Goal: Communication & Community: Ask a question

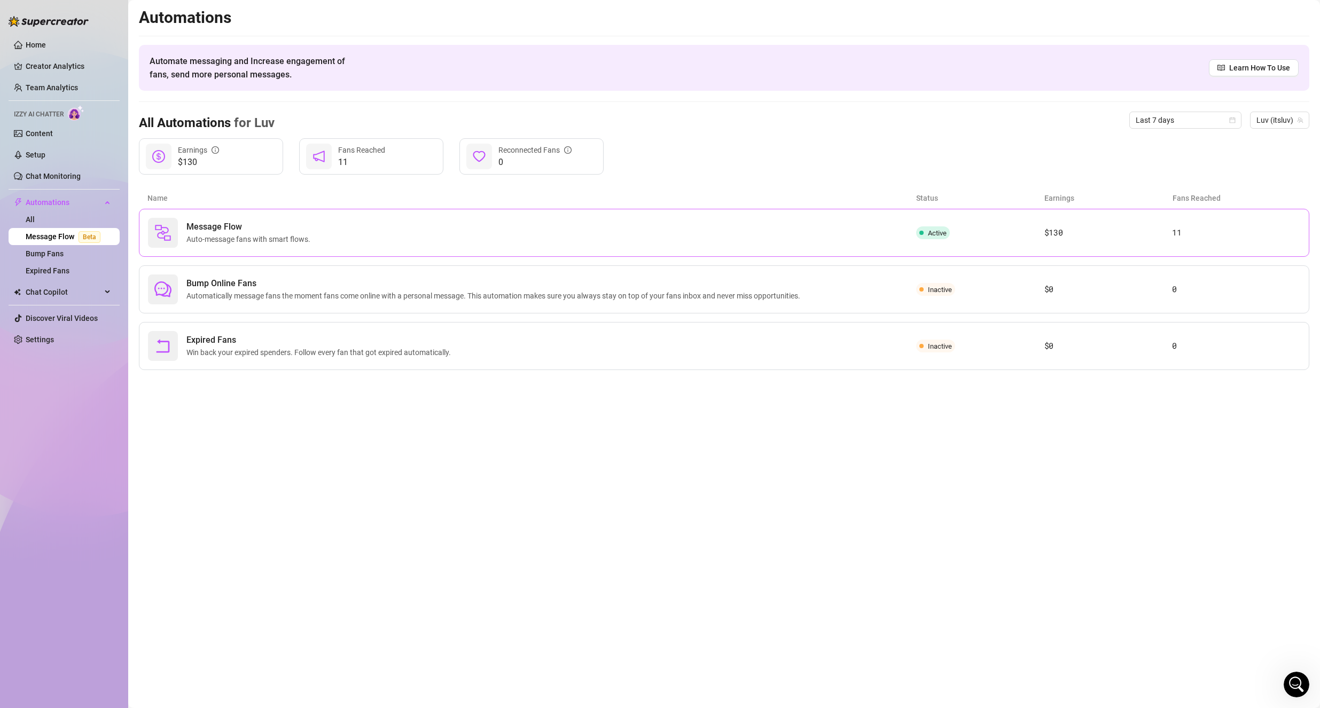
click at [225, 233] on div "Message Flow Auto-message fans with smart flows." at bounding box center [250, 233] width 128 height 25
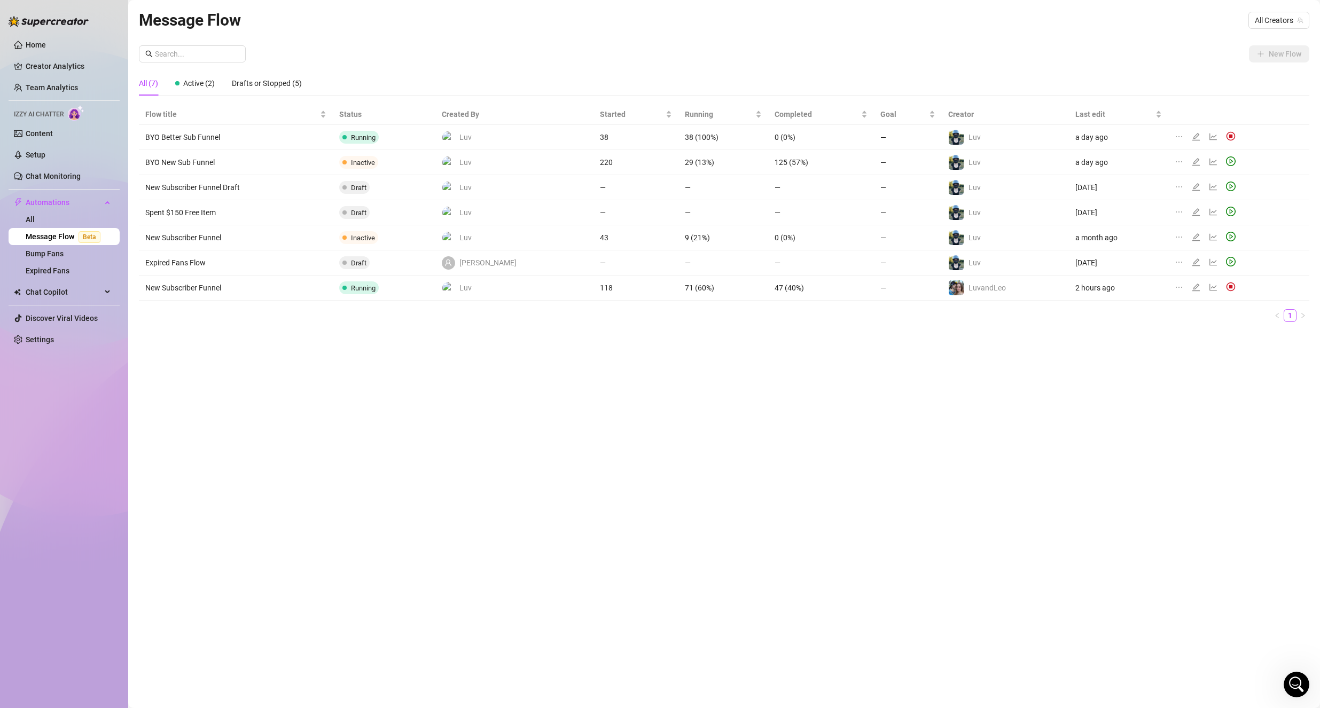
click at [1296, 677] on icon "Open Intercom Messenger" at bounding box center [1297, 685] width 18 height 18
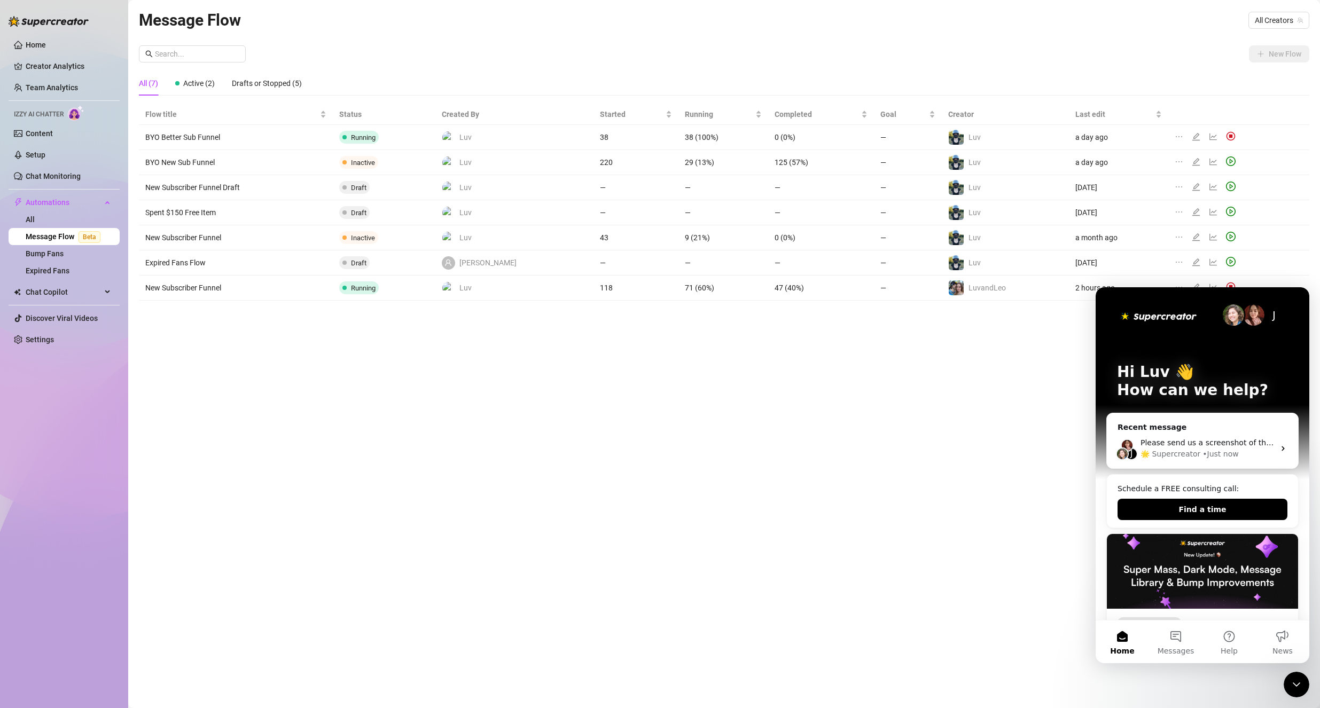
drag, startPoint x: 1174, startPoint y: 642, endPoint x: 1150, endPoint y: 587, distance: 60.1
click at [1173, 642] on button "Messages" at bounding box center [1175, 642] width 53 height 43
click at [1186, 456] on div "🌟 Supercreator" at bounding box center [1171, 454] width 60 height 11
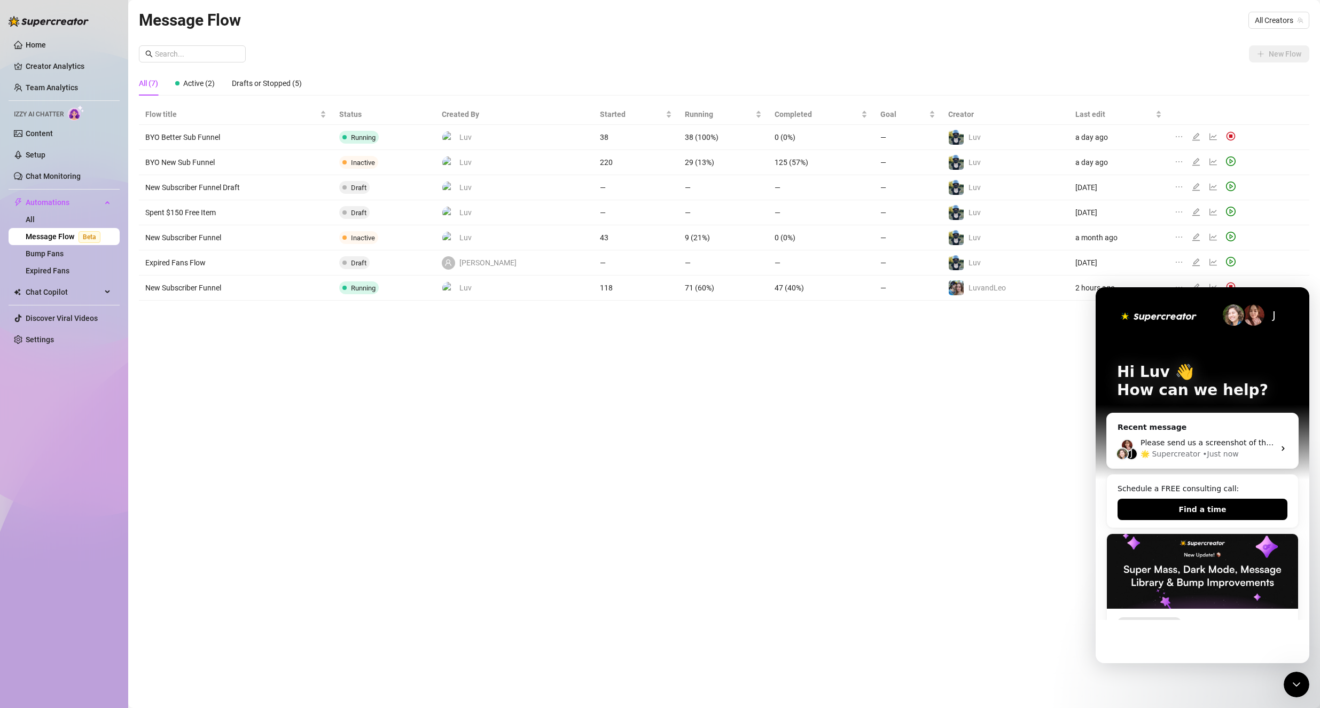
click at [1298, 684] on icon "Close Intercom Messenger" at bounding box center [1296, 685] width 13 height 13
click at [1298, 684] on icon "Open Intercom Messenger" at bounding box center [1297, 685] width 18 height 18
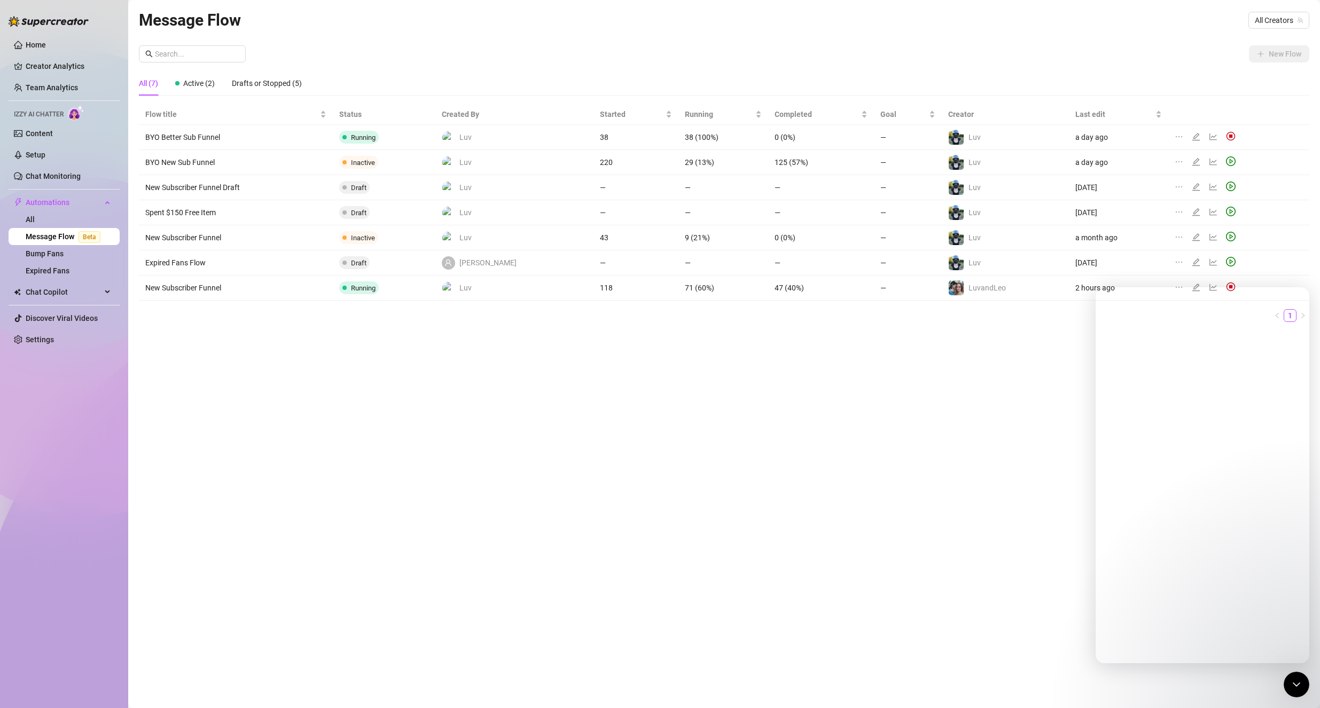
click at [1289, 679] on div "Close Intercom Messenger" at bounding box center [1297, 685] width 26 height 26
click at [1298, 683] on icon "Open Intercom Messenger" at bounding box center [1296, 685] width 7 height 9
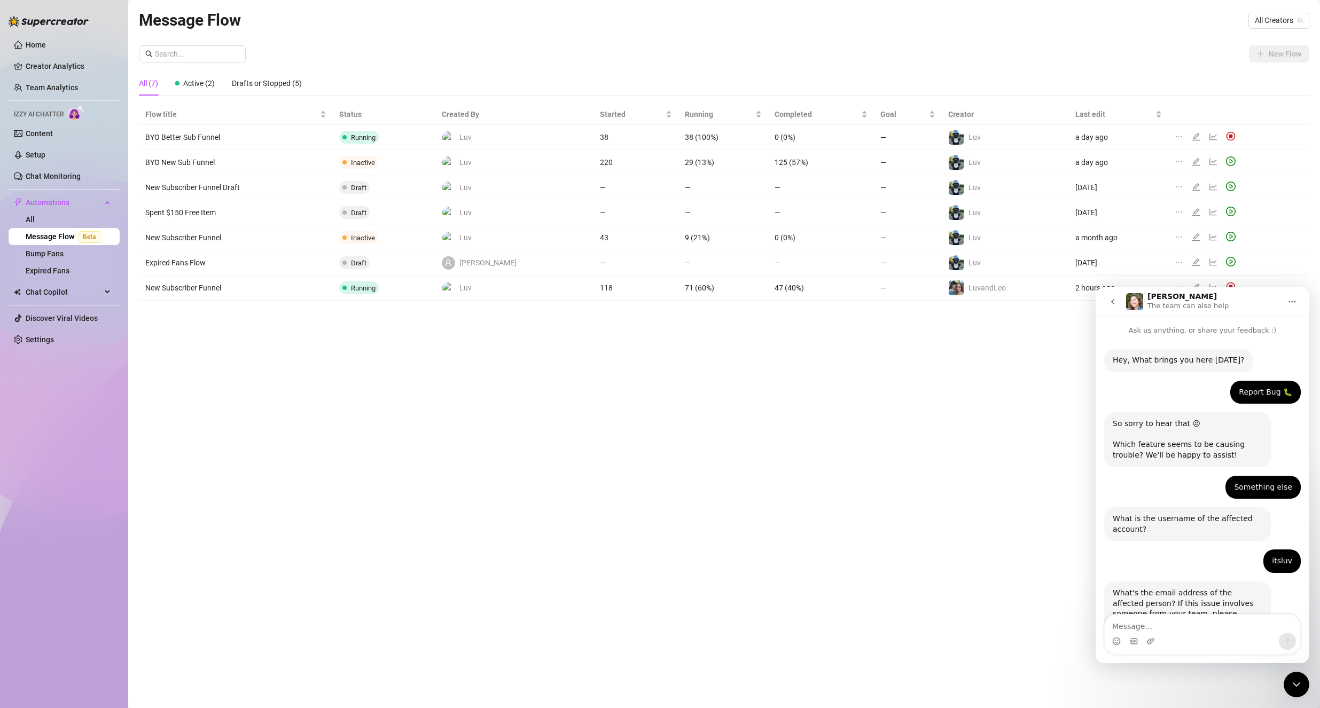
scroll to position [213, 0]
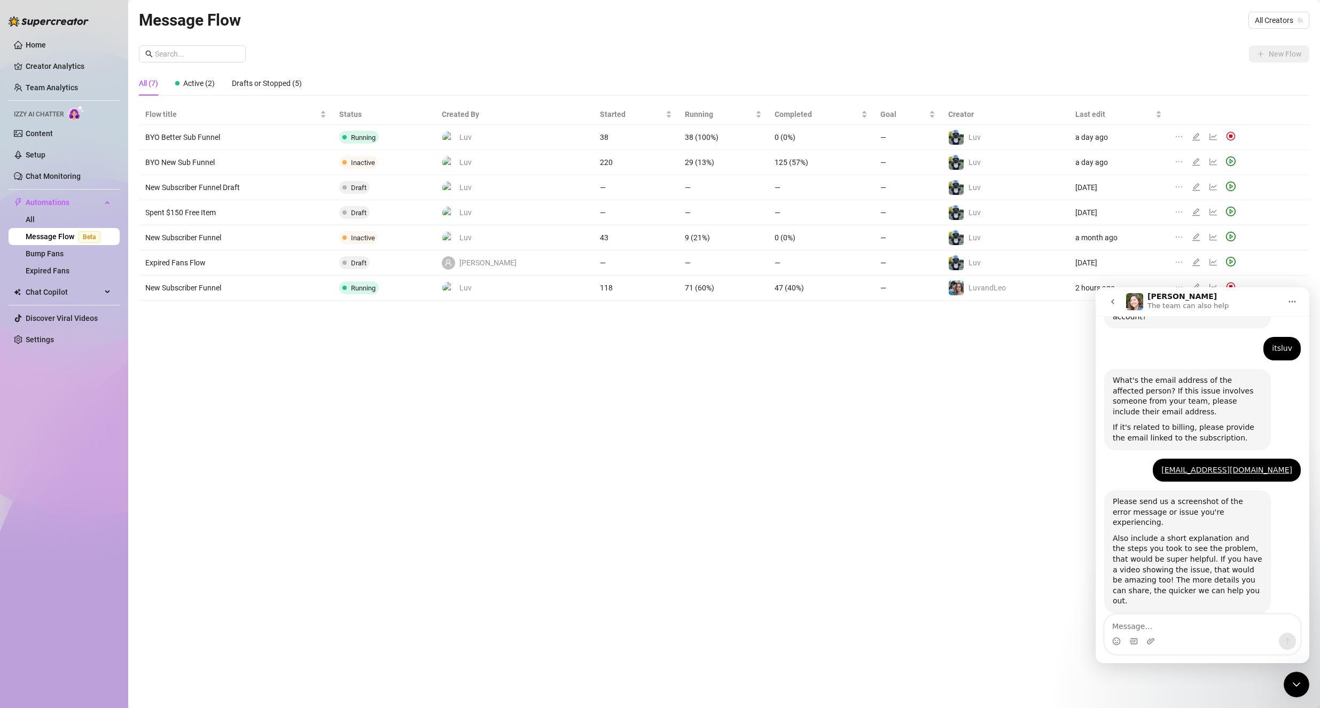
click at [1160, 628] on textarea "Message…" at bounding box center [1203, 624] width 196 height 18
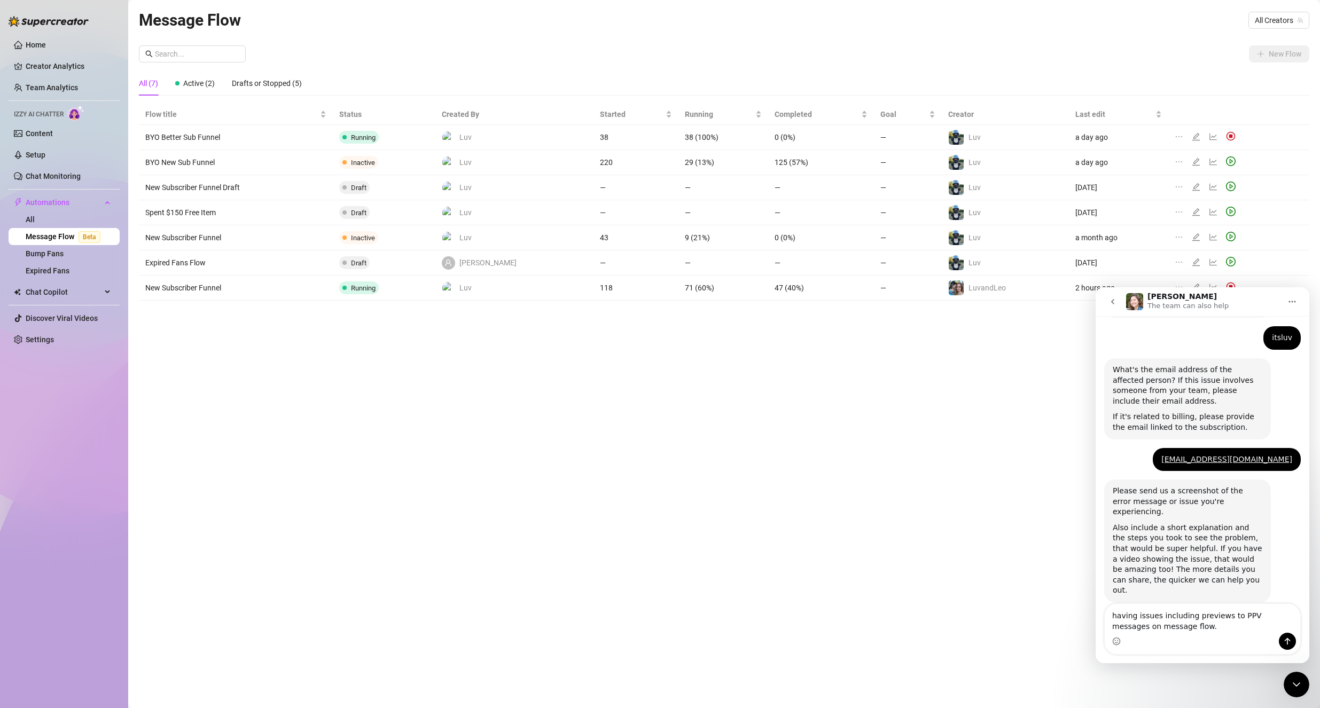
click at [1156, 630] on textarea "having issues including previews to PPV messages on message flow." at bounding box center [1203, 618] width 196 height 29
drag, startPoint x: 1213, startPoint y: 622, endPoint x: 1210, endPoint y: 636, distance: 14.1
click at [1213, 625] on textarea "having issues including previews to PPV messages on message flow recently." at bounding box center [1203, 618] width 196 height 29
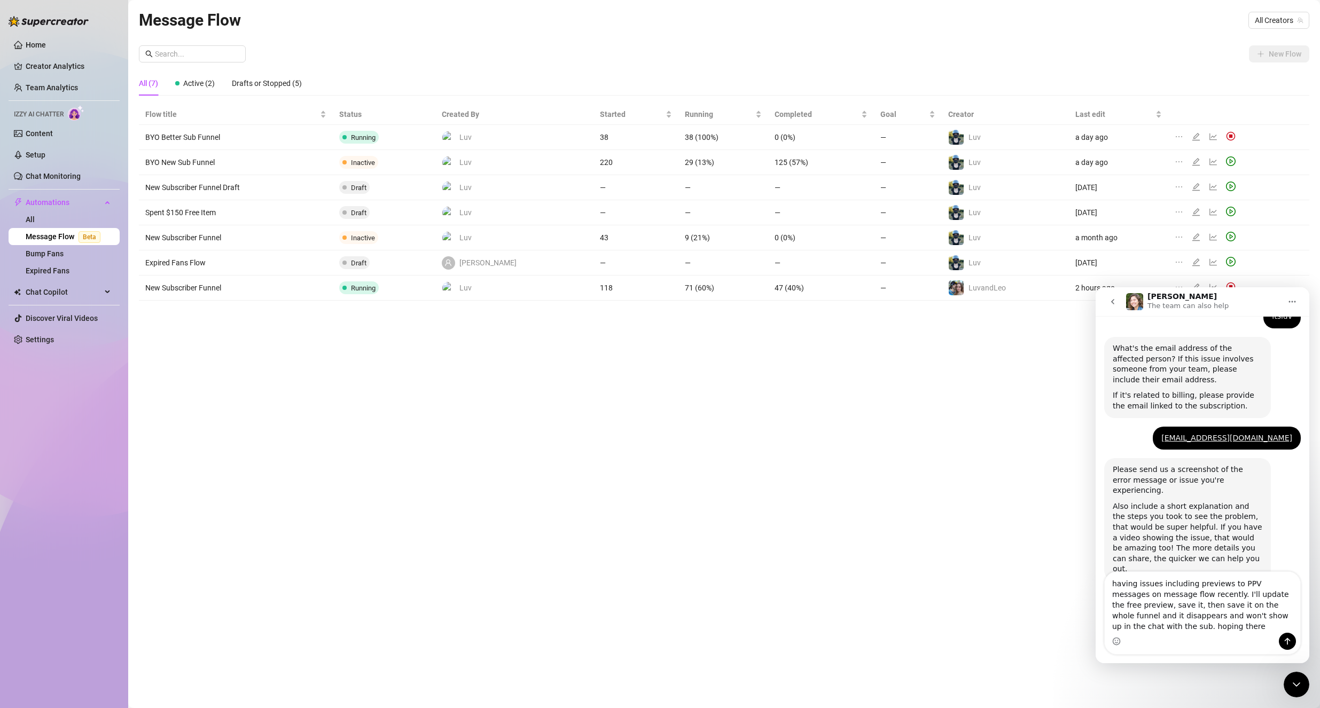
scroll to position [255, 0]
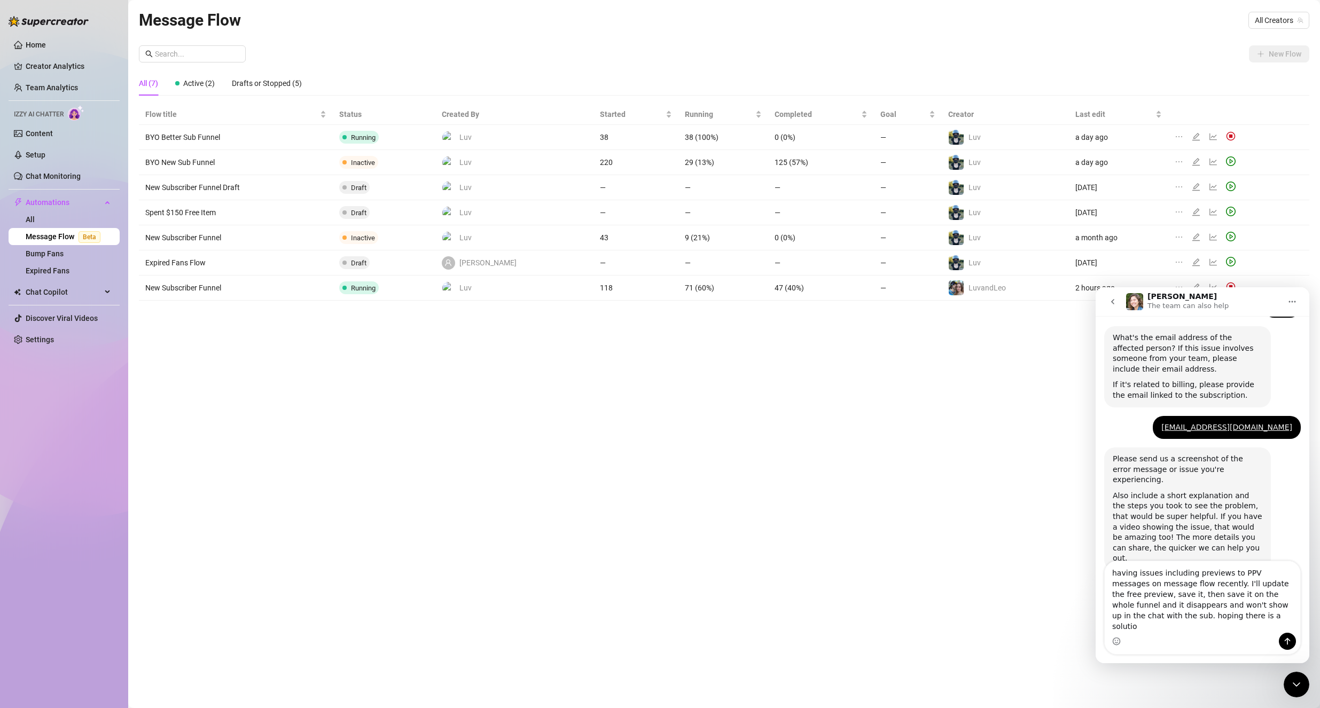
type textarea "having issues including previews to PPV messages on message flow recently. I'll…"
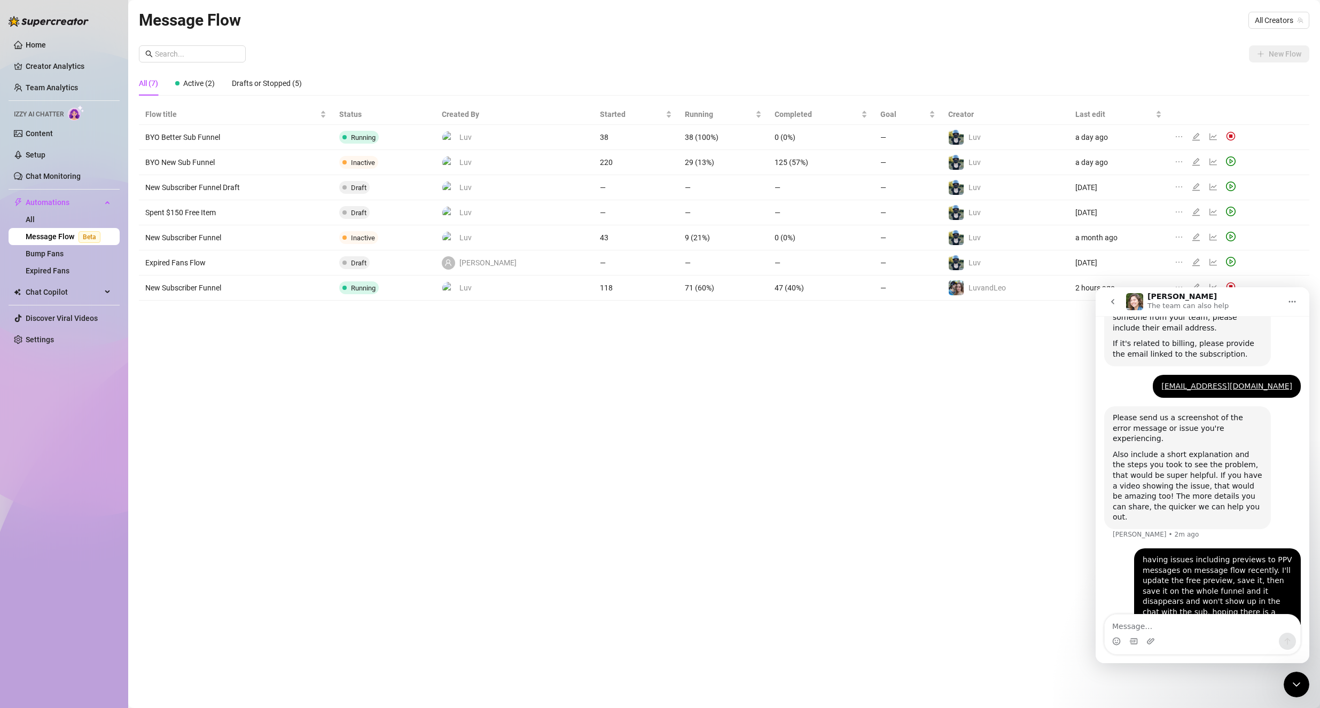
click at [1298, 677] on div "Close Intercom Messenger" at bounding box center [1297, 685] width 26 height 26
